Goal: Find specific page/section: Find specific page/section

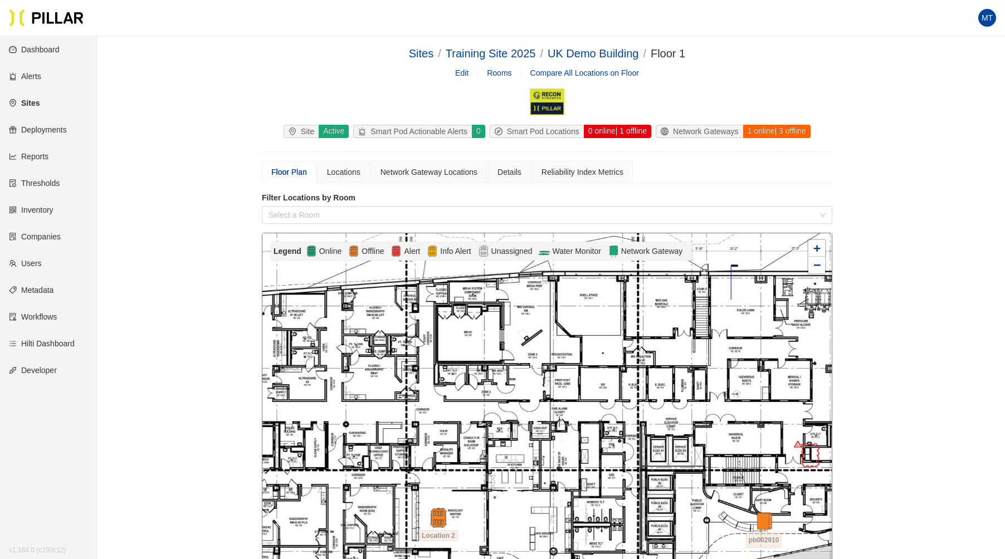
click at [33, 100] on link "Sites" at bounding box center [24, 103] width 31 height 9
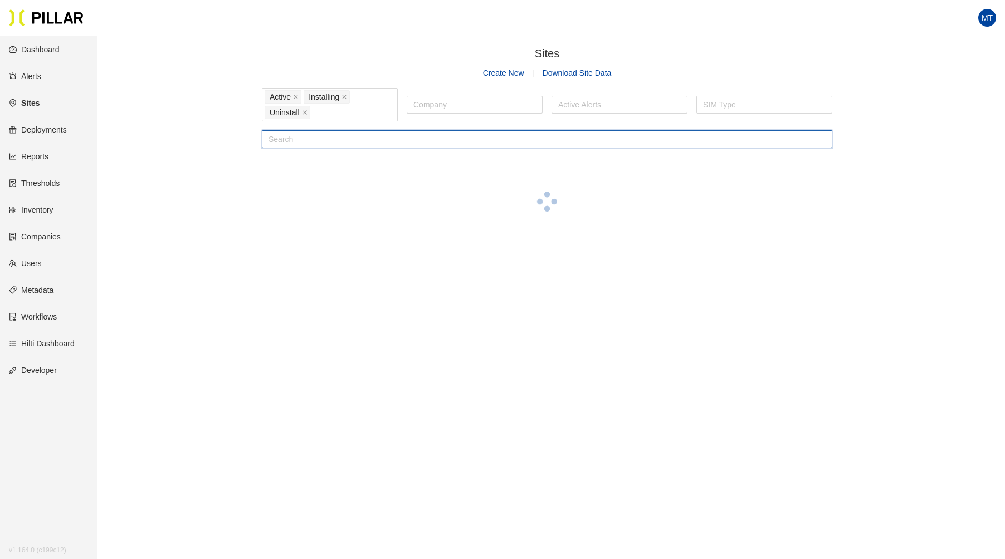
click at [399, 140] on input "text" at bounding box center [547, 139] width 570 height 18
type input "mit"
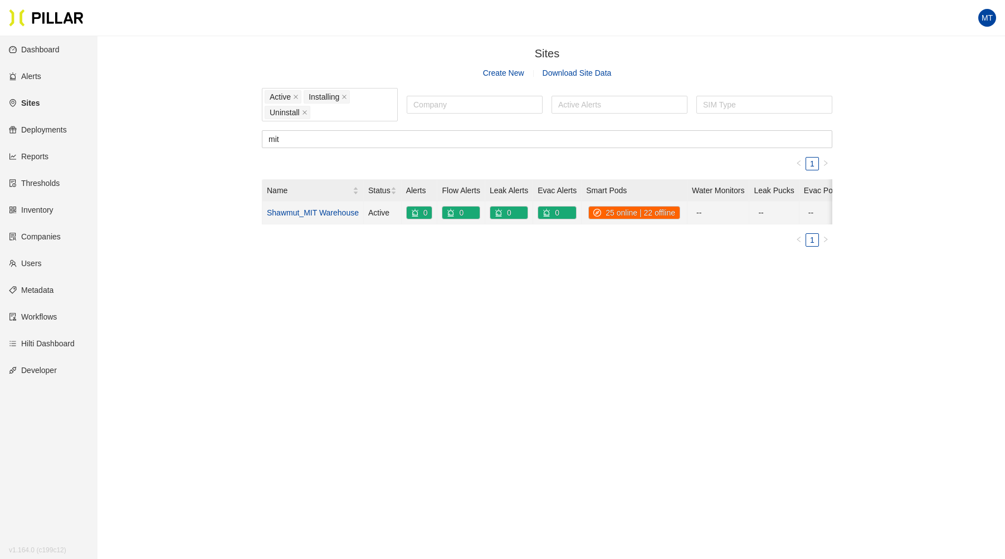
click at [309, 211] on link "Shawmut_MIT Warehouse" at bounding box center [313, 212] width 92 height 9
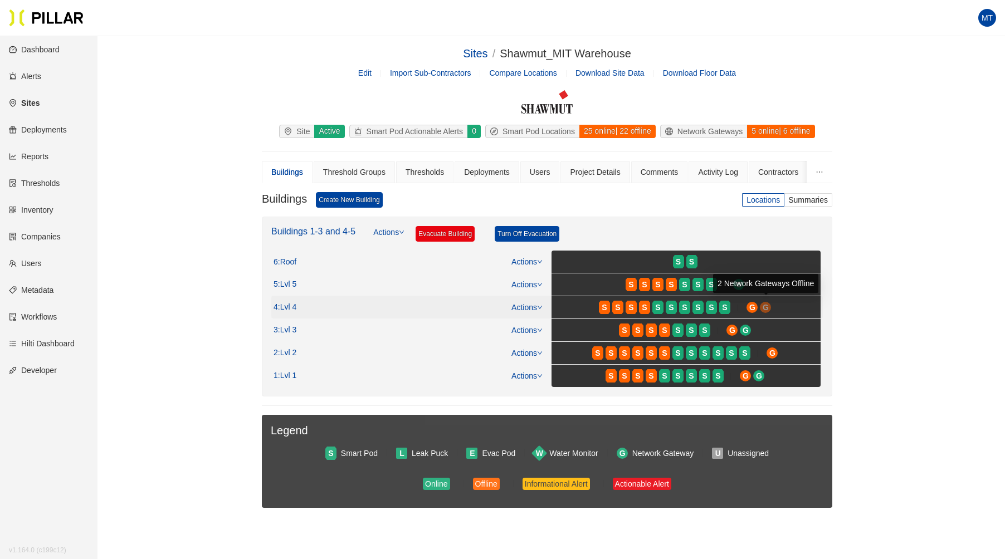
click at [765, 306] on span "G" at bounding box center [766, 307] width 6 height 12
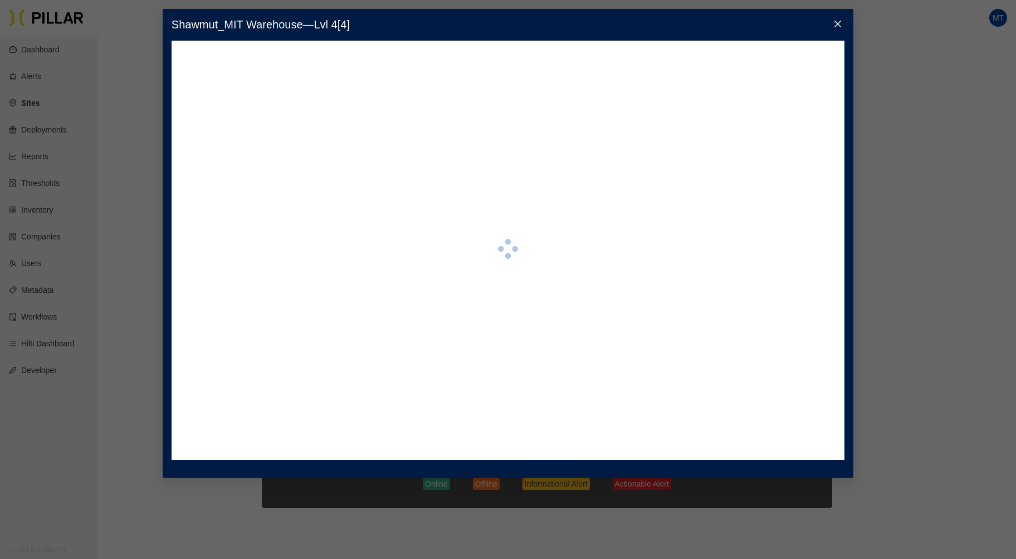
click at [840, 20] on icon "close" at bounding box center [837, 23] width 9 height 9
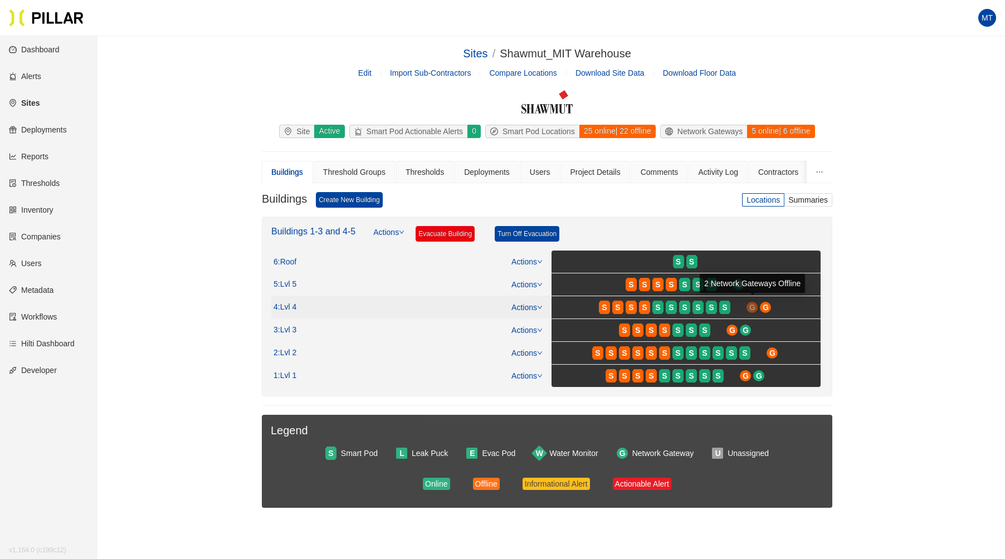
click at [752, 306] on span "G" at bounding box center [752, 307] width 6 height 12
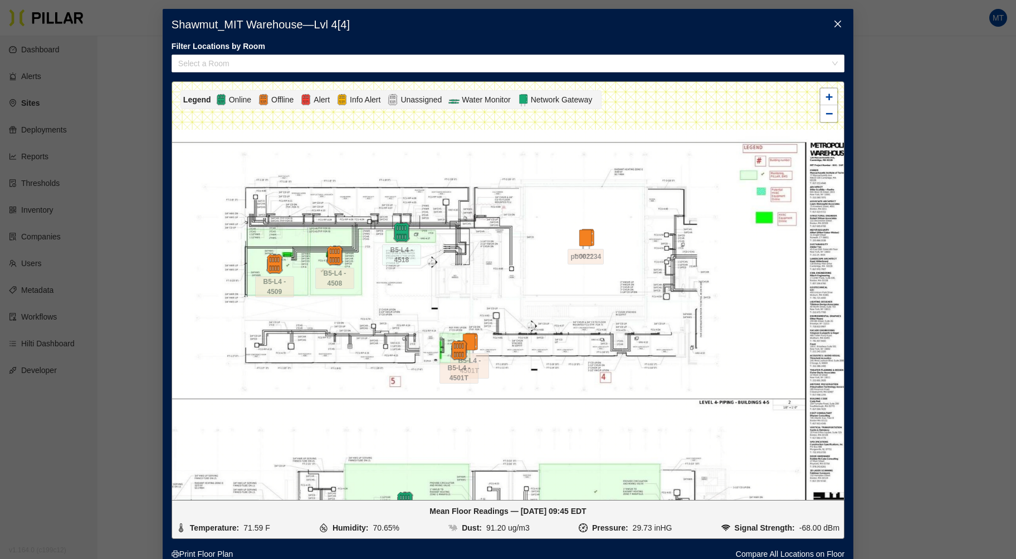
click at [833, 21] on icon "close" at bounding box center [837, 23] width 9 height 9
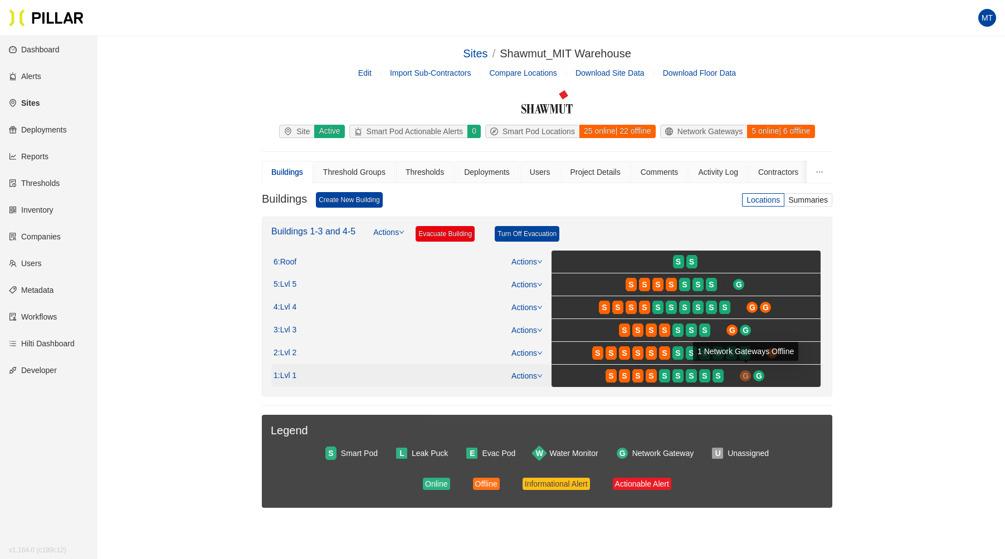
click at [744, 371] on span "G" at bounding box center [746, 376] width 6 height 12
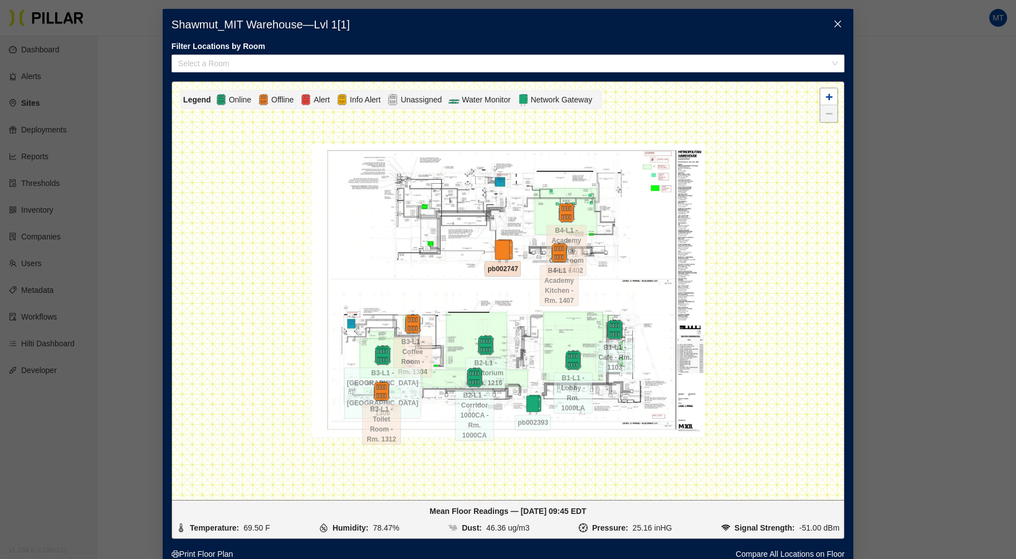
click at [499, 250] on img at bounding box center [503, 251] width 24 height 24
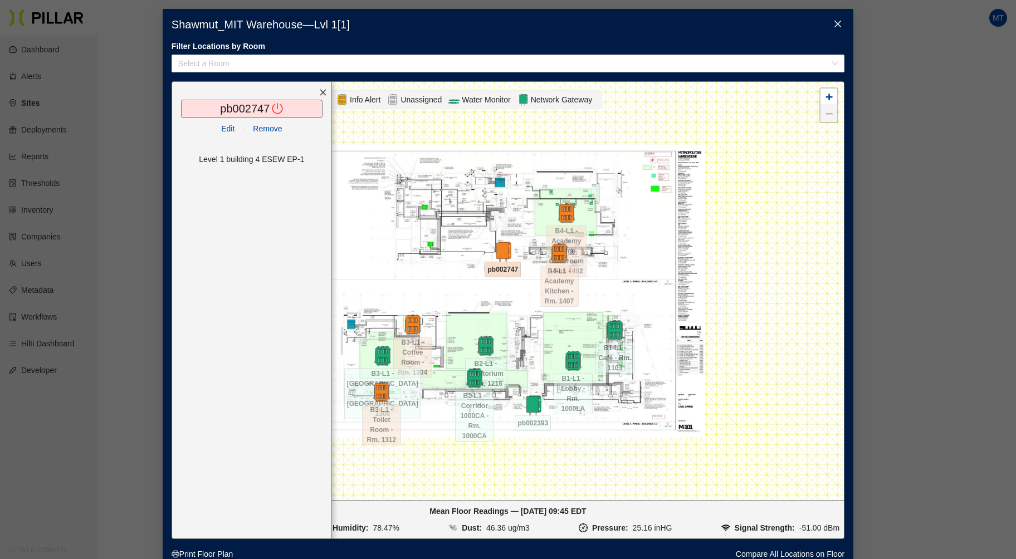
click at [833, 22] on icon "close" at bounding box center [837, 23] width 9 height 9
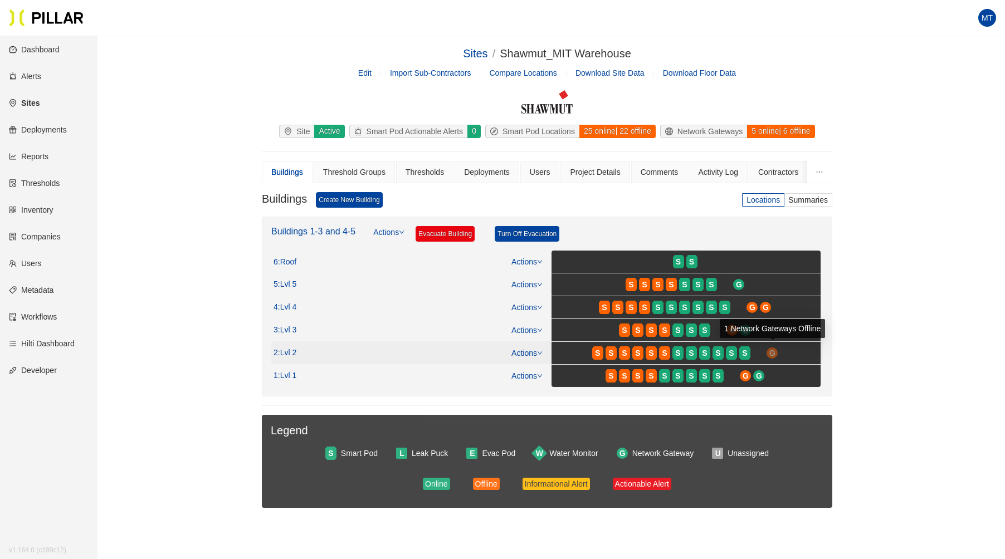
click at [770, 347] on span "G" at bounding box center [772, 353] width 6 height 12
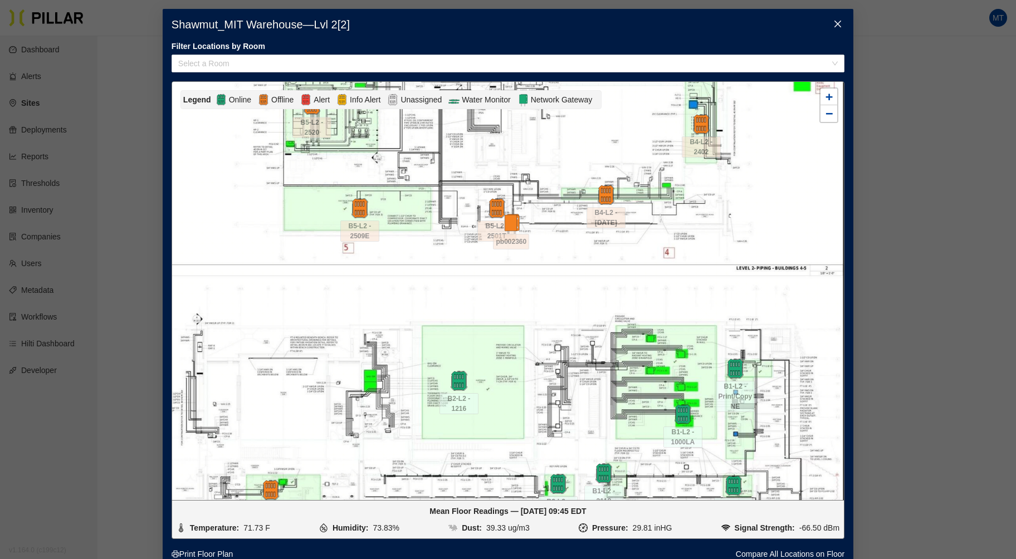
click at [835, 20] on icon "close" at bounding box center [837, 23] width 9 height 9
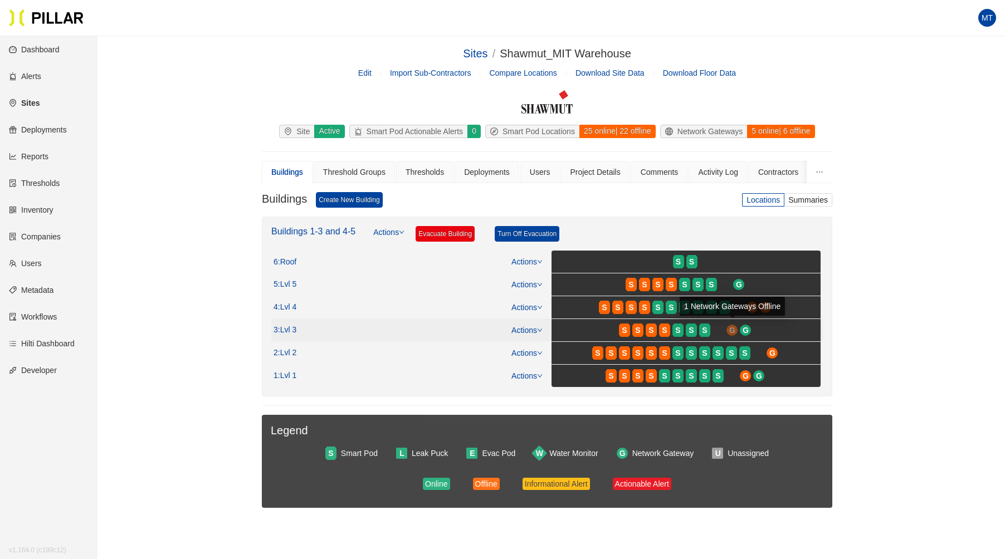
click at [734, 330] on span "G" at bounding box center [732, 330] width 6 height 12
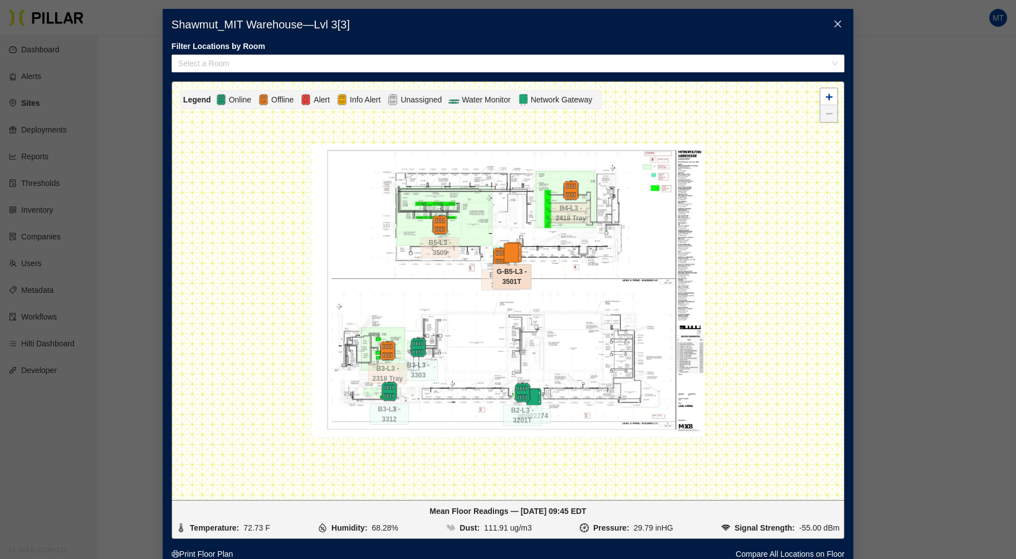
click at [509, 250] on img at bounding box center [512, 254] width 24 height 24
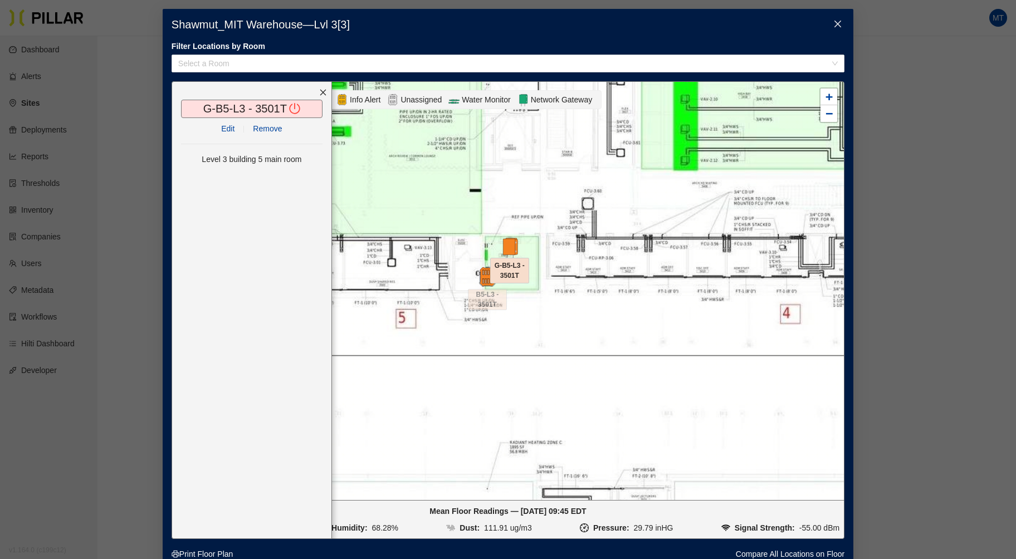
drag, startPoint x: 435, startPoint y: 215, endPoint x: 485, endPoint y: 214, distance: 50.7
click at [485, 214] on div at bounding box center [508, 291] width 672 height 418
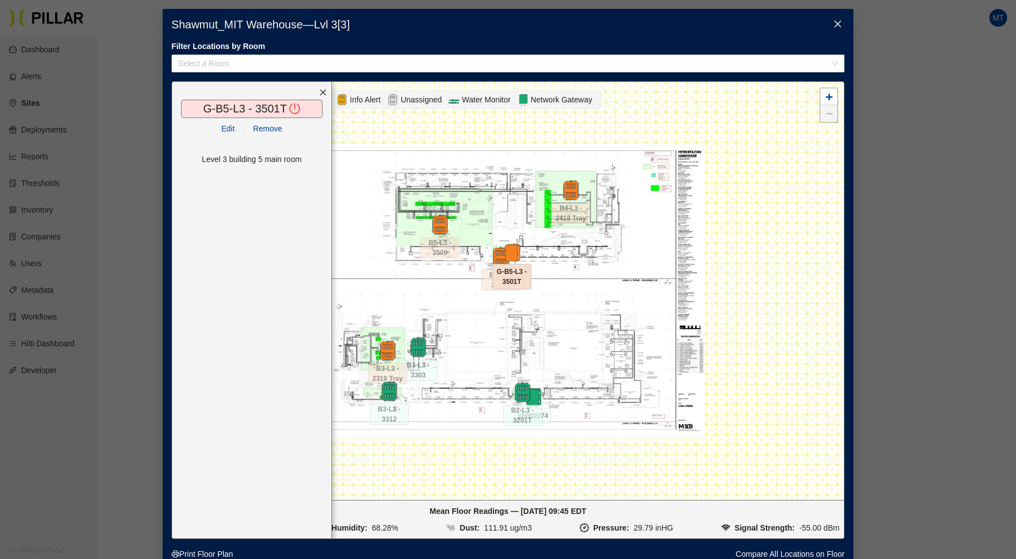
click at [835, 19] on icon "close" at bounding box center [837, 23] width 9 height 9
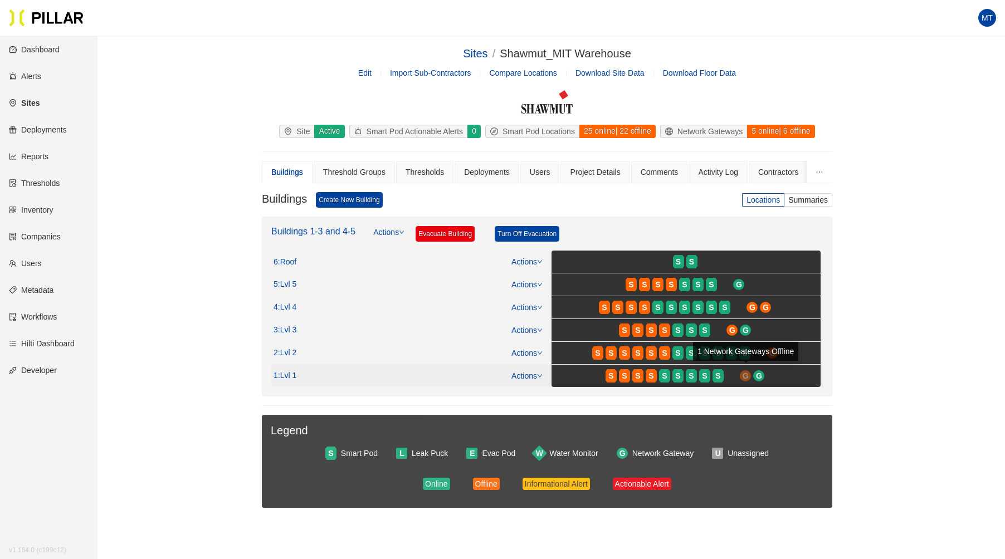
click at [743, 374] on span "G" at bounding box center [746, 376] width 6 height 12
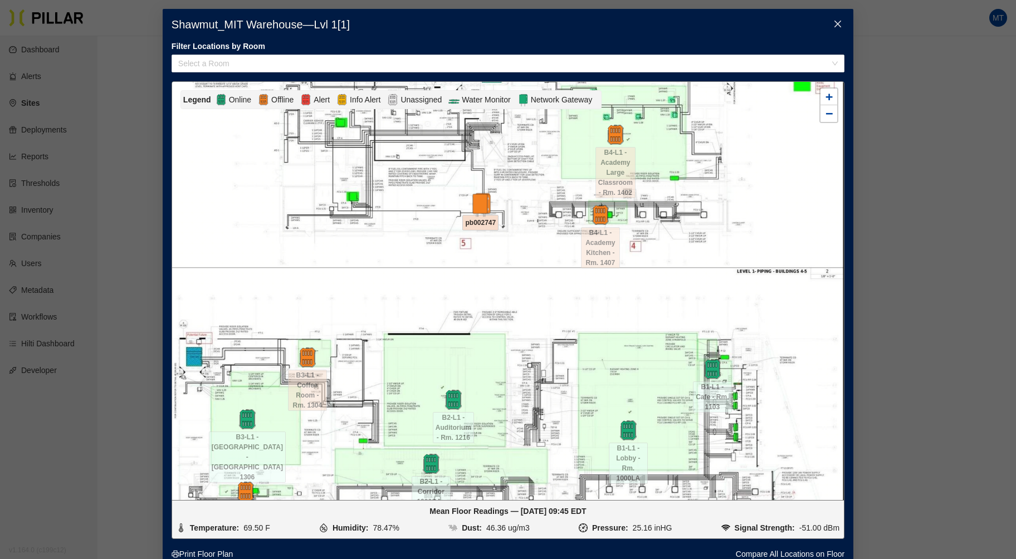
click at [480, 203] on img at bounding box center [481, 205] width 24 height 24
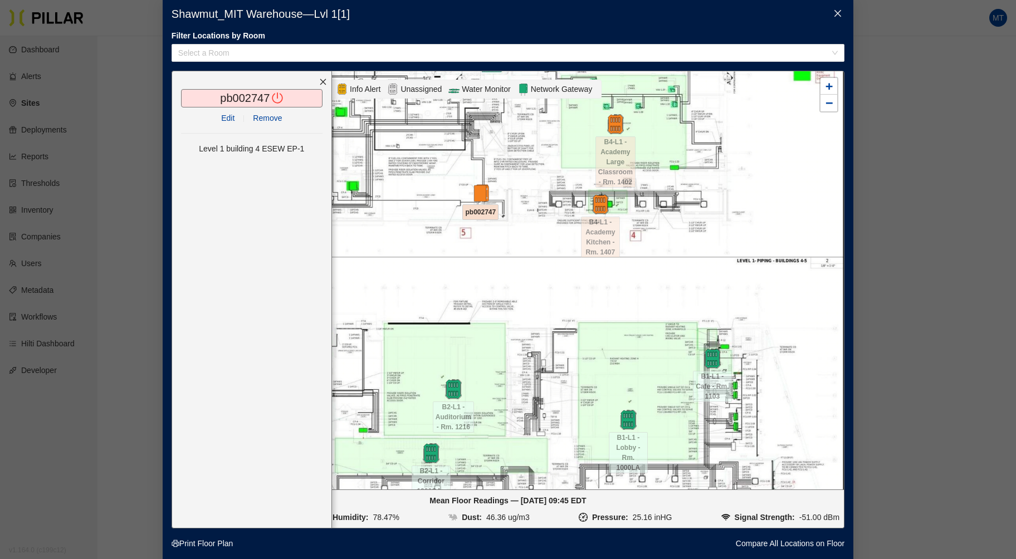
scroll to position [23, 0]
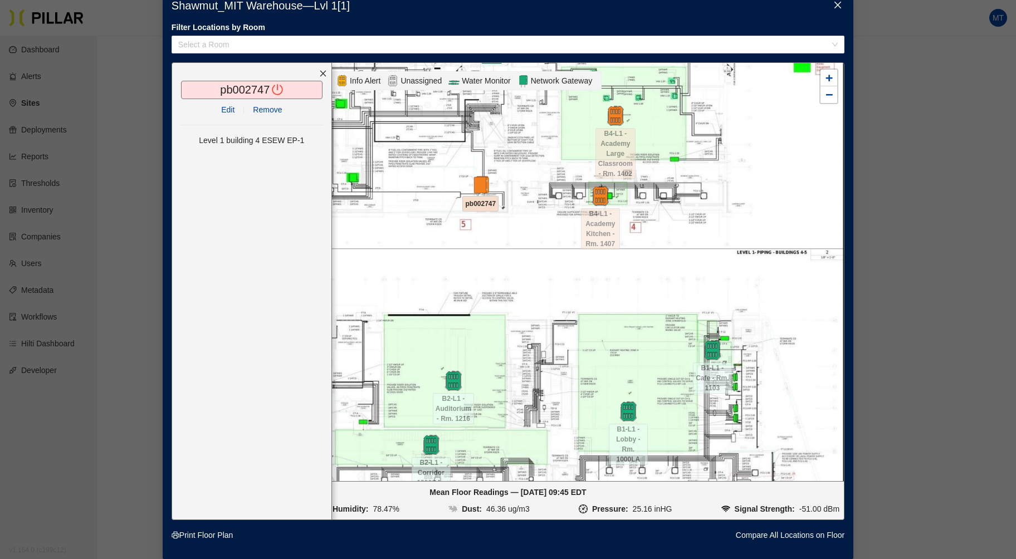
click at [836, 7] on span "Close" at bounding box center [837, 5] width 31 height 31
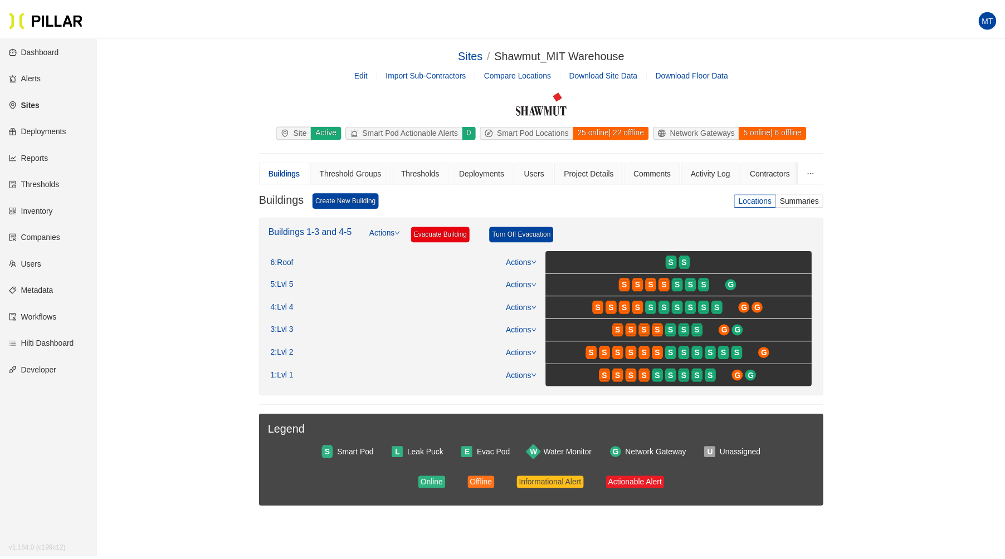
scroll to position [10, 0]
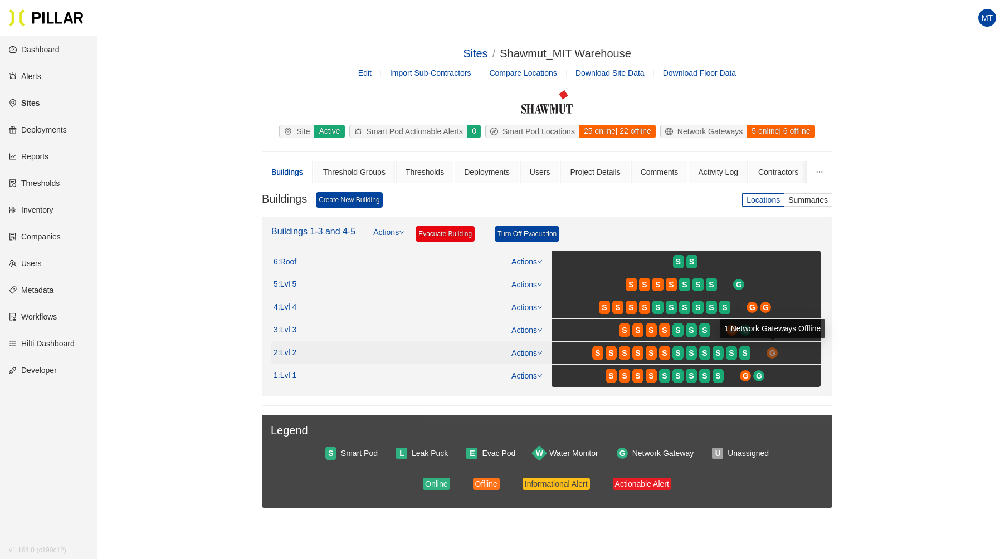
click at [772, 351] on span "G" at bounding box center [772, 353] width 6 height 12
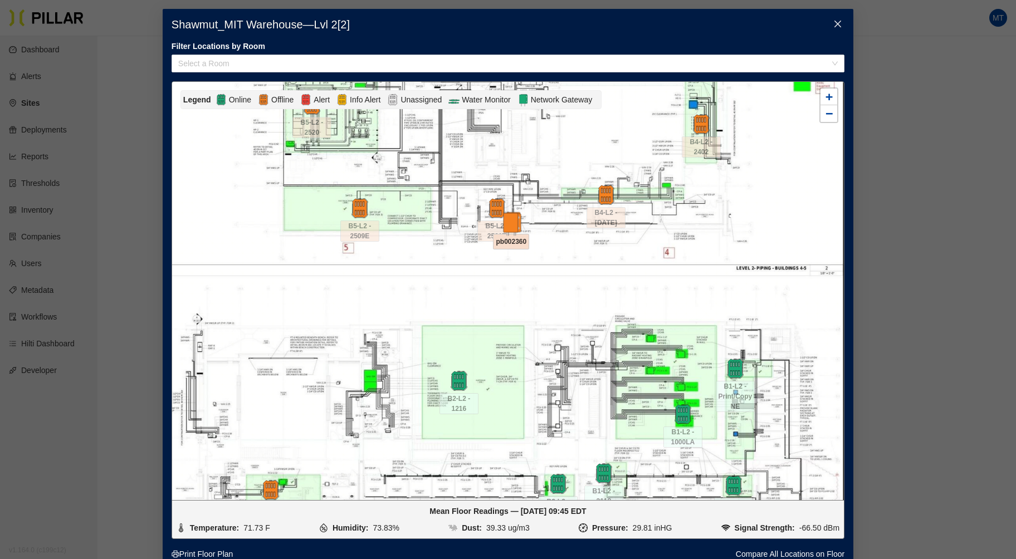
click at [508, 225] on img at bounding box center [511, 224] width 24 height 24
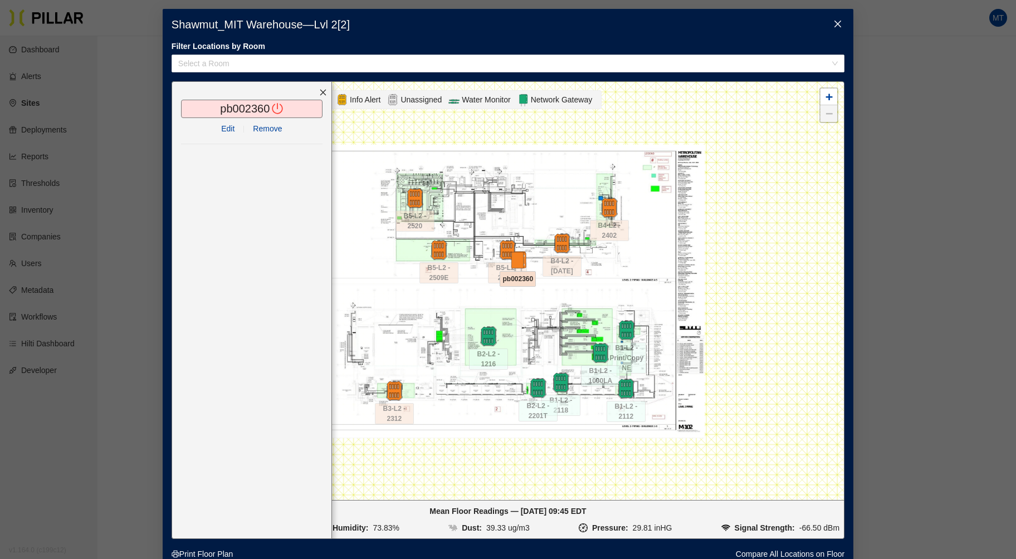
click at [833, 22] on icon "close" at bounding box center [837, 23] width 9 height 9
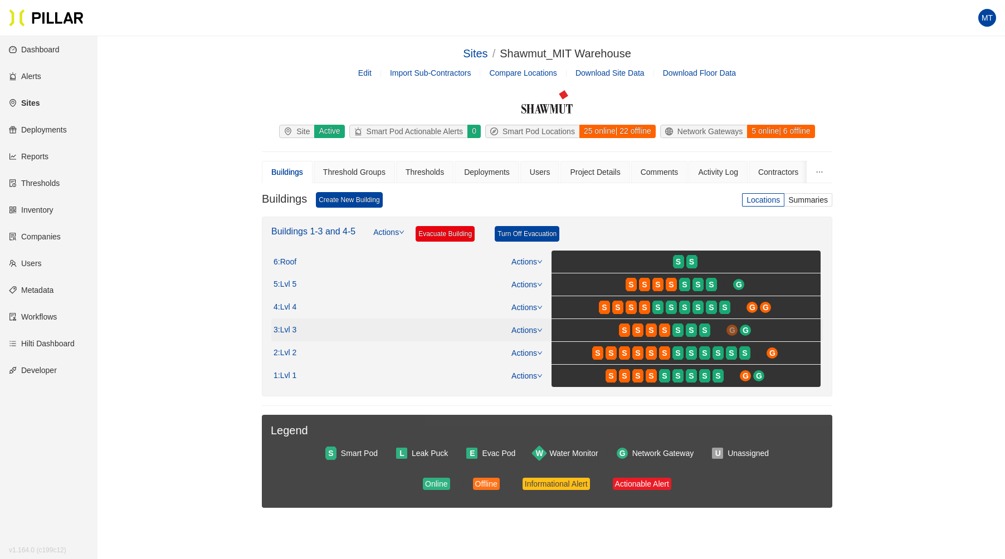
click at [732, 331] on span "G" at bounding box center [732, 330] width 6 height 12
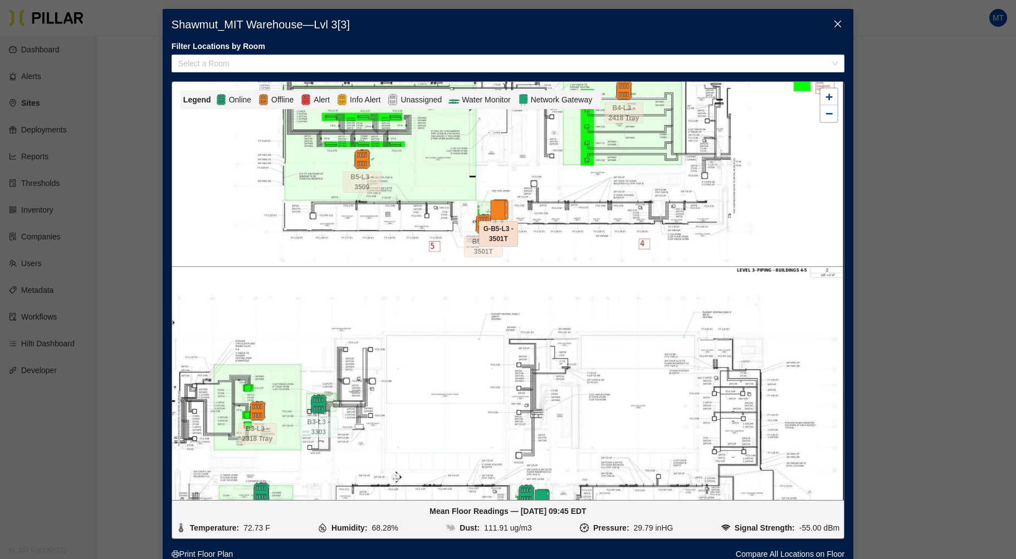
click at [492, 207] on img at bounding box center [498, 211] width 24 height 24
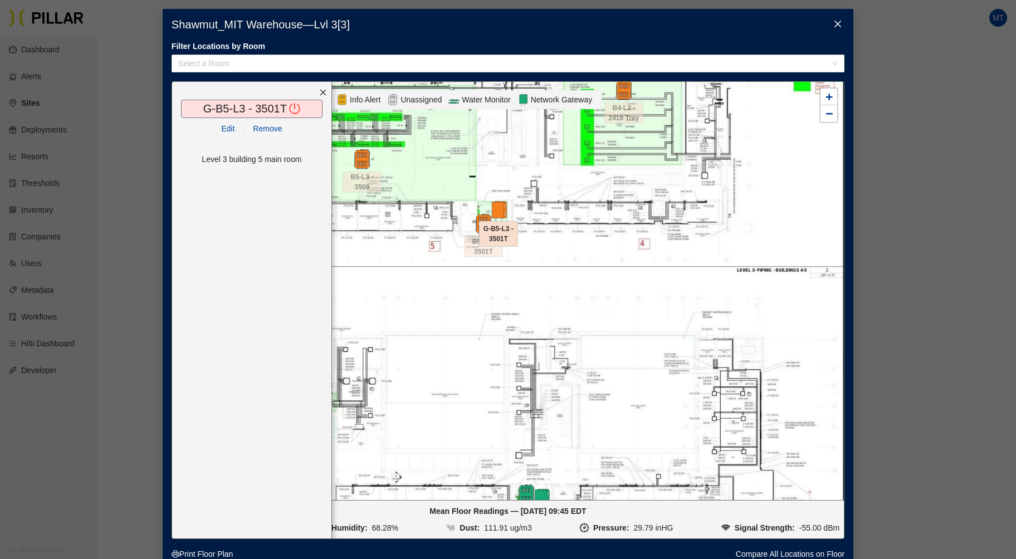
click at [833, 24] on icon "close" at bounding box center [837, 23] width 9 height 9
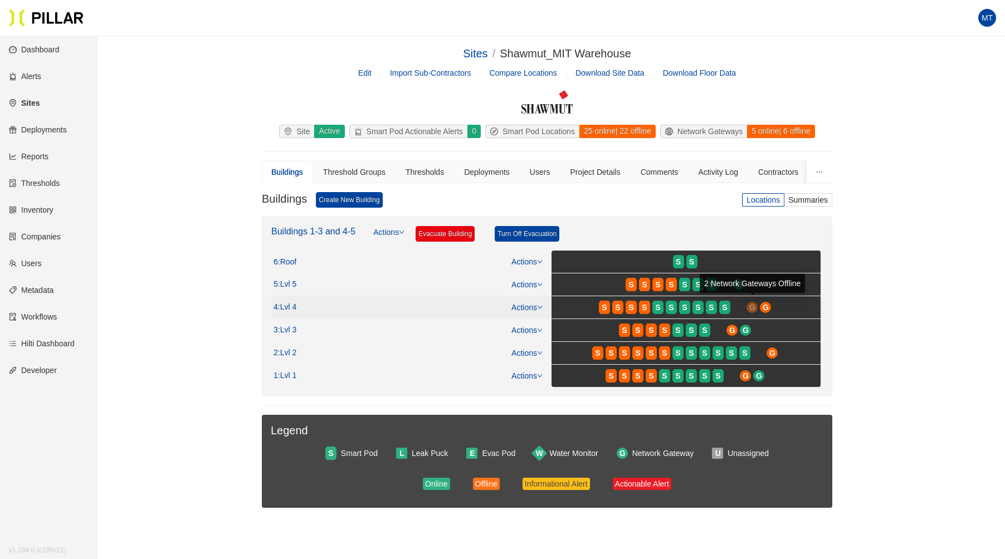
click at [749, 303] on span "G" at bounding box center [752, 307] width 6 height 12
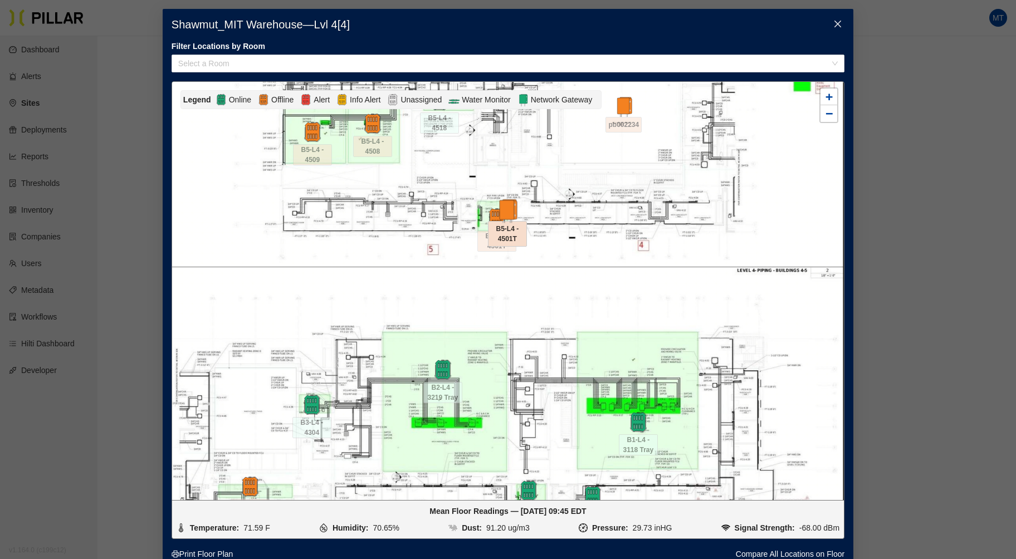
click at [506, 211] on img at bounding box center [507, 211] width 24 height 24
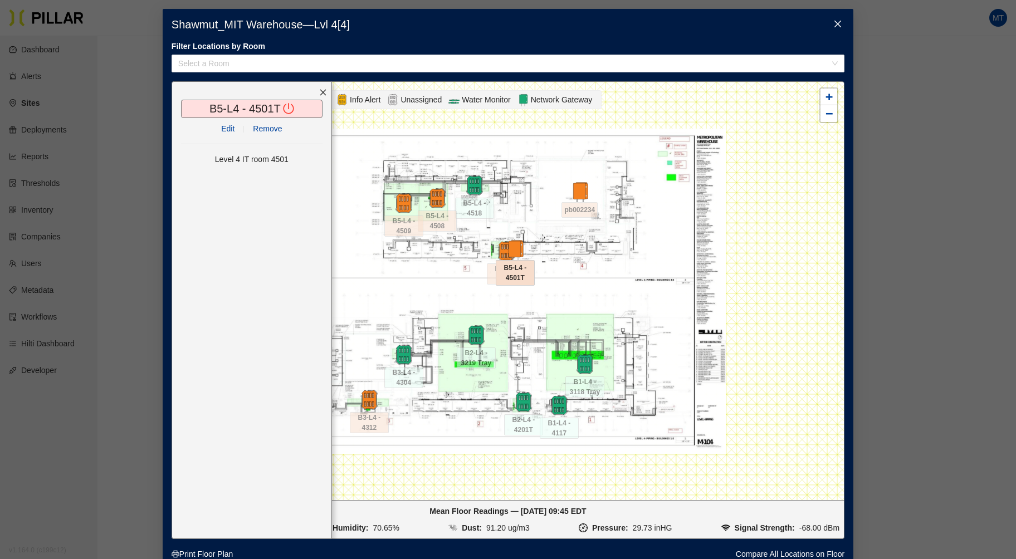
click at [835, 24] on icon "close" at bounding box center [837, 23] width 9 height 9
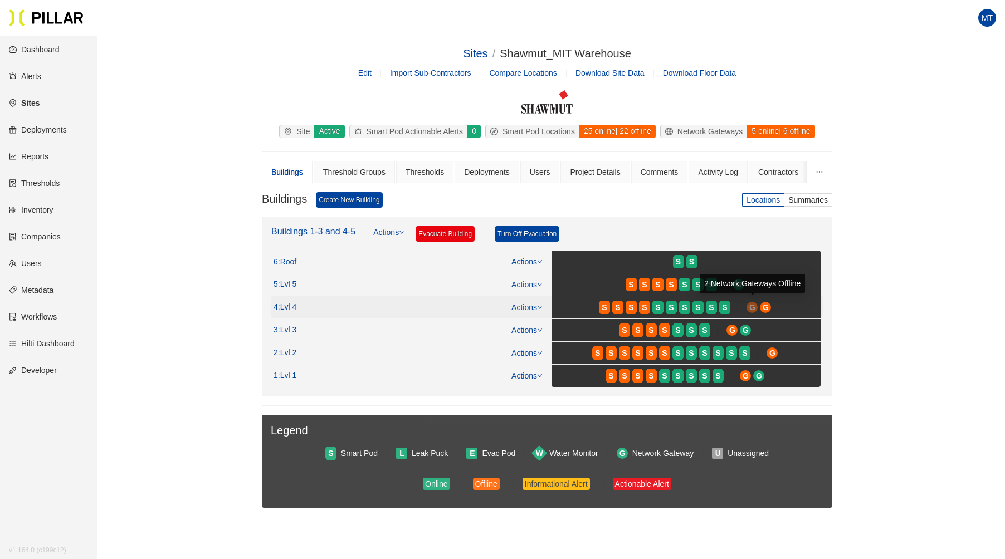
click at [752, 306] on span "G" at bounding box center [752, 307] width 6 height 12
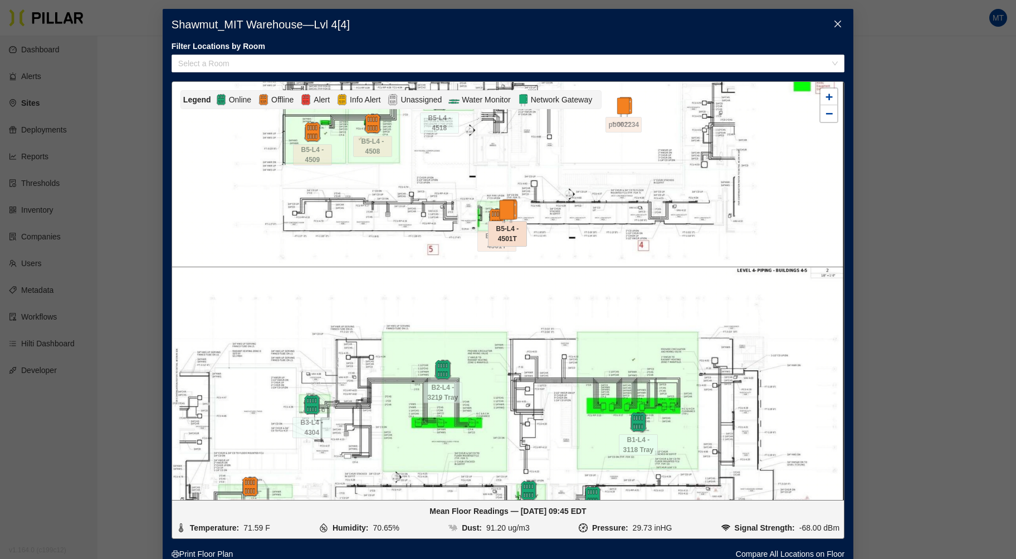
click at [508, 208] on img at bounding box center [507, 211] width 24 height 24
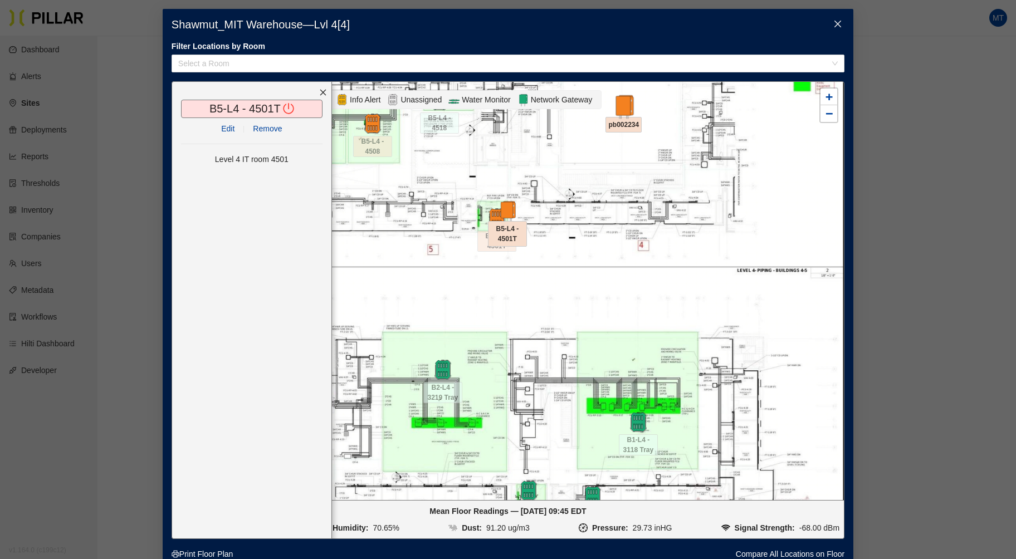
click at [618, 103] on img at bounding box center [624, 107] width 24 height 24
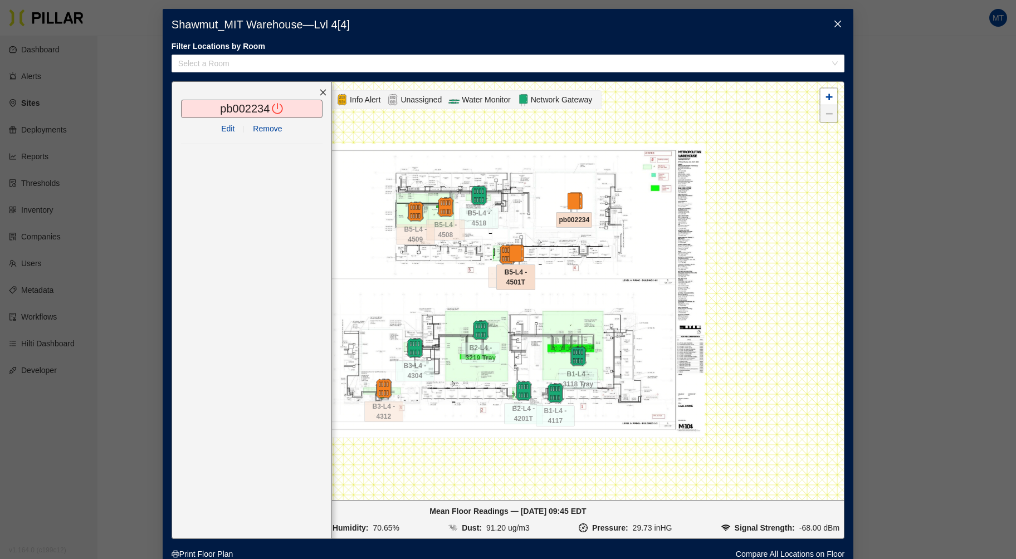
click at [838, 22] on span "Close" at bounding box center [837, 24] width 31 height 31
